Goal: Navigation & Orientation: Find specific page/section

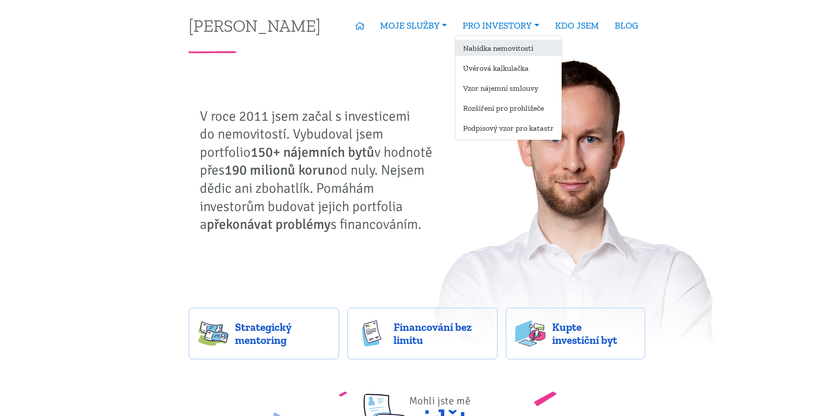
click at [484, 45] on link "Nabídka nemovitostí" at bounding box center [508, 48] width 106 height 16
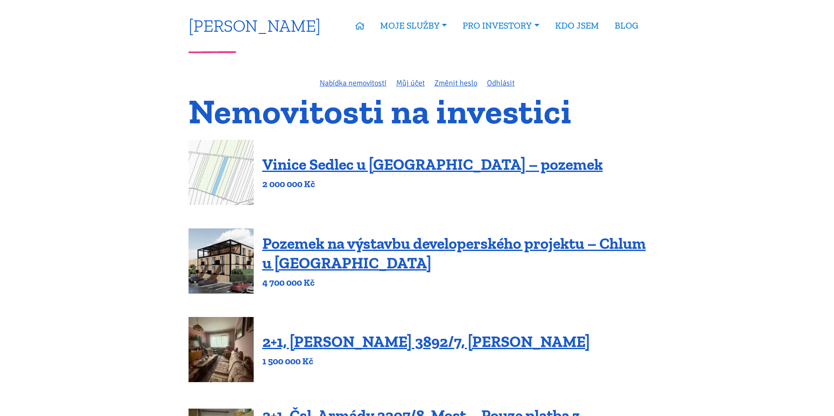
click at [252, 25] on link "[PERSON_NAME]" at bounding box center [255, 25] width 132 height 17
